Goal: Task Accomplishment & Management: Manage account settings

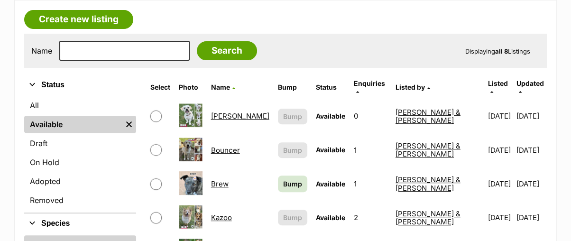
click at [237, 146] on link "Bouncer" at bounding box center [225, 150] width 29 height 9
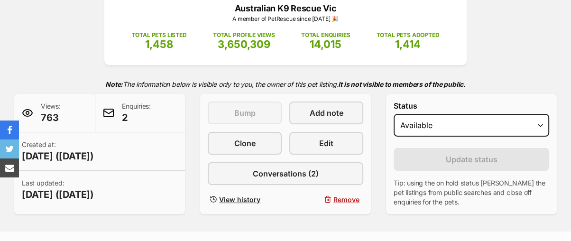
select select "rehomed"
click at [394, 114] on select "Draft - not available as listing has enquires Available On hold Adopted" at bounding box center [472, 125] width 156 height 23
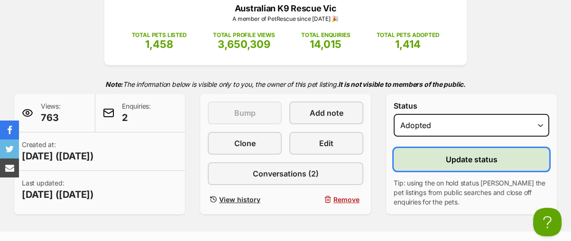
click at [424, 148] on button "Update status" at bounding box center [472, 159] width 156 height 23
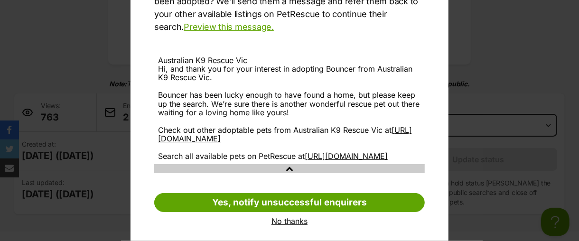
scroll to position [174, 0]
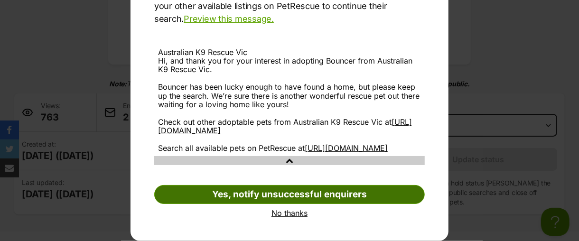
click at [395, 196] on link "Yes, notify unsuccessful enquirers" at bounding box center [289, 194] width 270 height 19
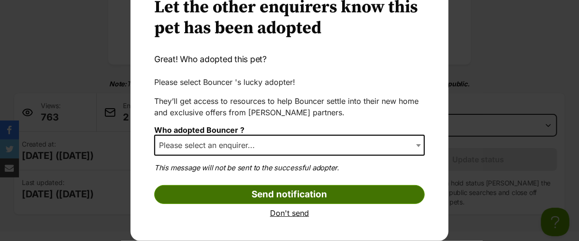
scroll to position [50, 0]
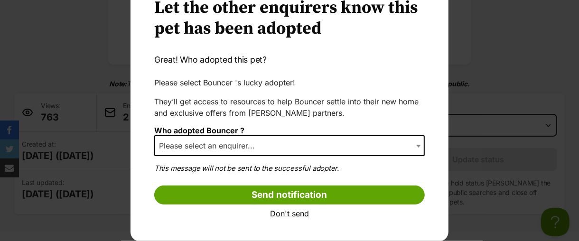
click at [416, 145] on b "Dialog Window - Close (Press escape to close)" at bounding box center [418, 146] width 5 height 3
click at [415, 144] on span "Dialog Window - Close (Press escape to close)" at bounding box center [419, 145] width 9 height 21
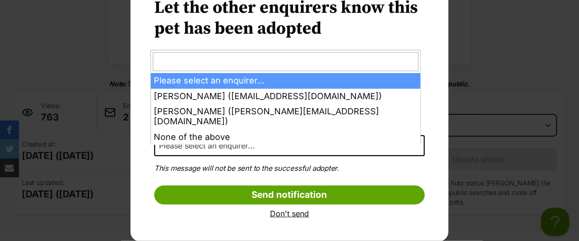
click at [284, 144] on span "Please select an enquirer..." at bounding box center [289, 145] width 270 height 21
click at [415, 143] on span "Dialog Window - Close (Press escape to close)" at bounding box center [419, 145] width 9 height 21
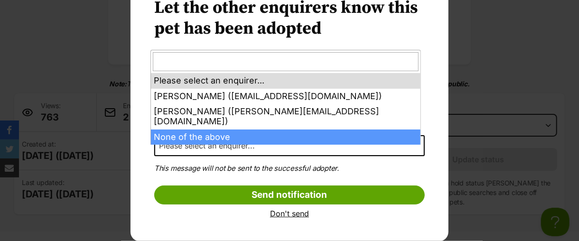
select select "other"
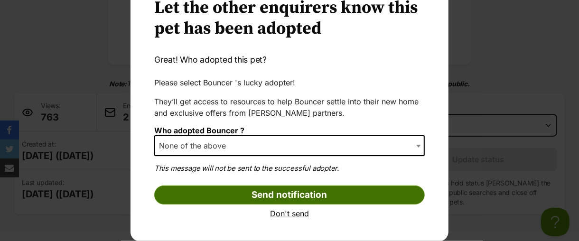
click at [299, 194] on input "Send notification" at bounding box center [289, 195] width 270 height 19
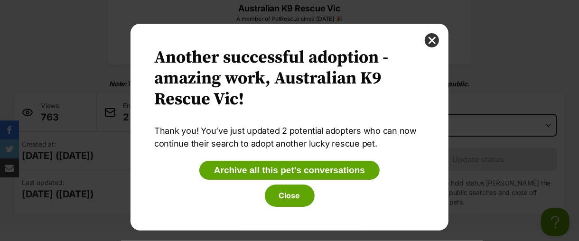
click at [289, 206] on div "Your pet has been marked as adopted Another successful adoption - amazing work …" at bounding box center [290, 127] width 318 height 207
click at [289, 200] on button "Close" at bounding box center [290, 196] width 50 height 22
